Goal: Book appointment/travel/reservation

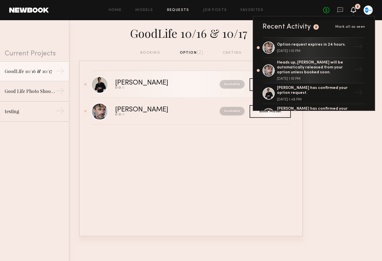
click at [165, 95] on link "[PERSON_NAME] Send request Model response Book model Available" at bounding box center [191, 84] width 200 height 27
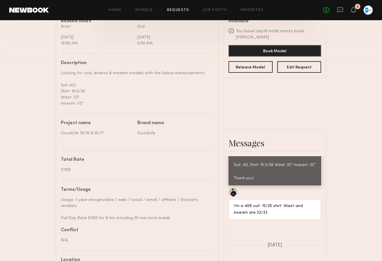
scroll to position [40, 0]
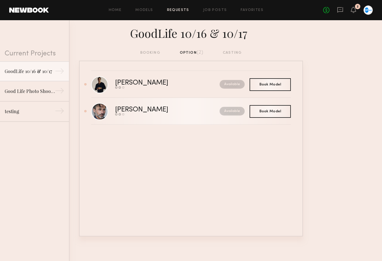
click at [168, 118] on link "[PERSON_NAME] Send request Model response Book model Available" at bounding box center [191, 111] width 200 height 27
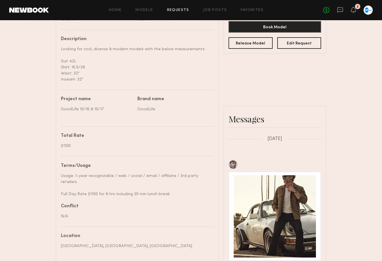
scroll to position [676, 0]
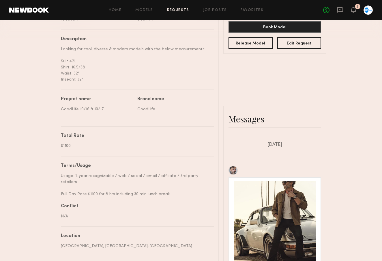
click at [306, 181] on div at bounding box center [275, 222] width 82 height 82
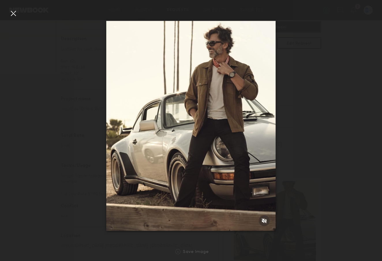
click at [305, 77] on div at bounding box center [191, 125] width 382 height 233
click at [254, 95] on img at bounding box center [191, 126] width 170 height 210
click at [321, 203] on div at bounding box center [191, 125] width 382 height 233
click at [312, 204] on div at bounding box center [191, 125] width 382 height 233
click at [14, 16] on div at bounding box center [13, 13] width 9 height 9
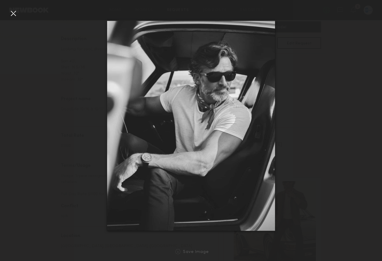
click at [340, 198] on div at bounding box center [191, 125] width 382 height 233
click at [337, 197] on div at bounding box center [191, 125] width 382 height 233
click at [14, 12] on div at bounding box center [13, 13] width 9 height 9
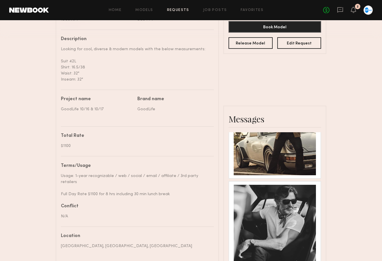
scroll to position [763, 0]
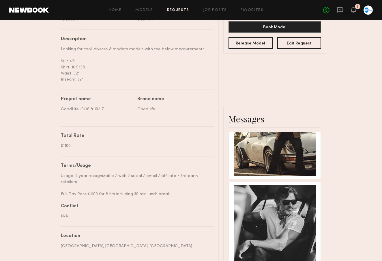
type textarea "**********"
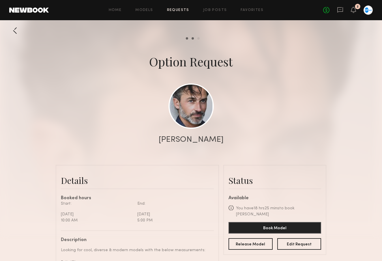
scroll to position [0, 0]
